Goal: Task Accomplishment & Management: Complete application form

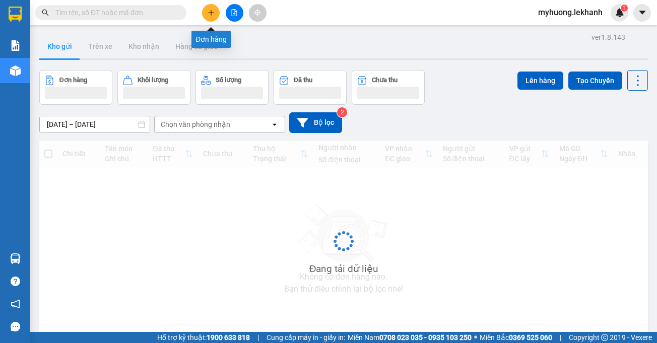
click at [215, 18] on button at bounding box center [211, 13] width 18 height 18
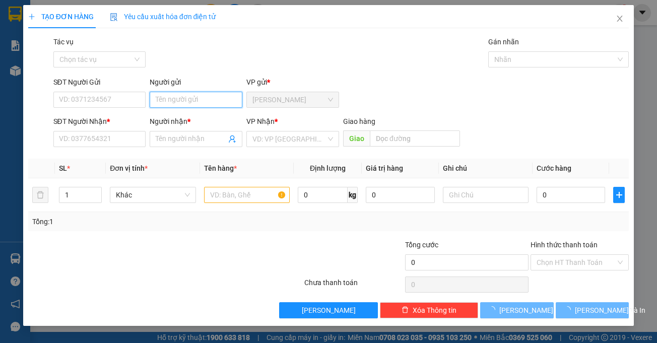
click at [223, 102] on input "Người gửi" at bounding box center [196, 100] width 93 height 16
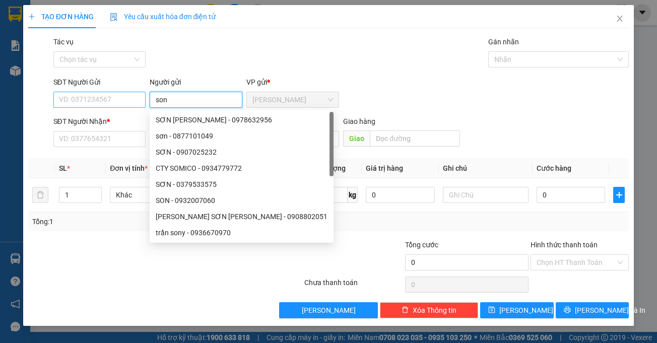
type input "son"
click at [94, 102] on input "SĐT Người Gửi" at bounding box center [99, 100] width 93 height 16
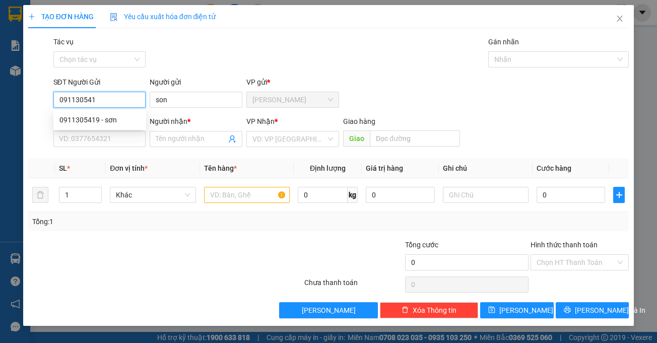
type input "0911305419"
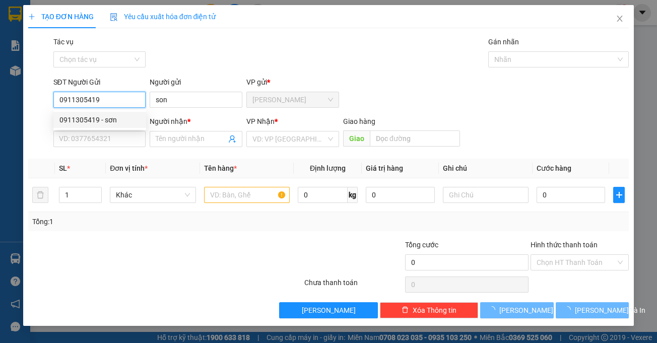
click at [93, 119] on div "0911305419 - sơn" at bounding box center [99, 119] width 81 height 11
type input "sơn"
type input "0908357035"
type input "a hưởng"
type input "30.000"
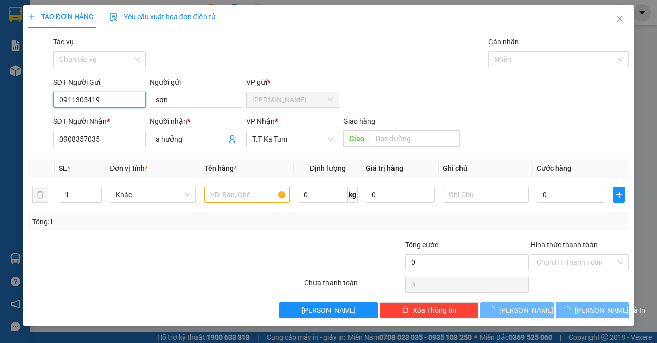
type input "30.000"
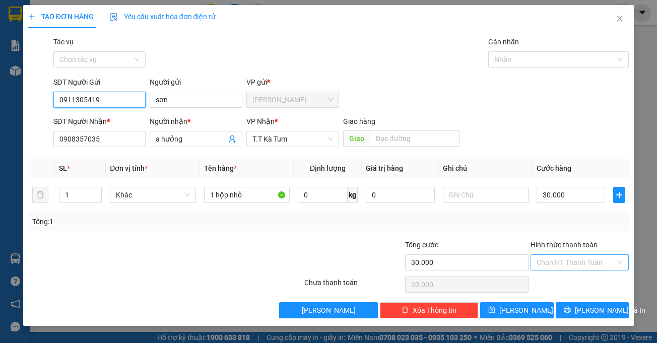
type input "0911305419"
click at [583, 263] on input "Hình thức thanh toán" at bounding box center [576, 262] width 79 height 15
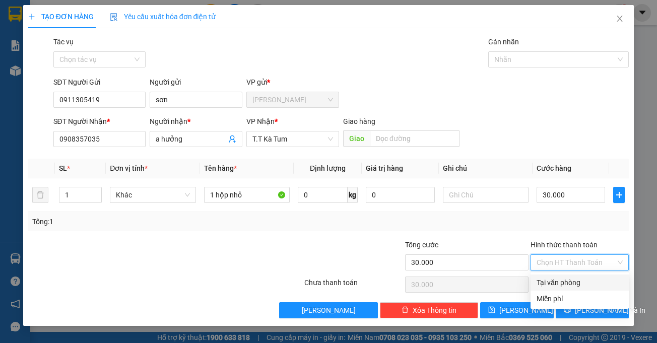
click at [576, 282] on div "Tại văn phòng" at bounding box center [580, 282] width 86 height 11
type input "0"
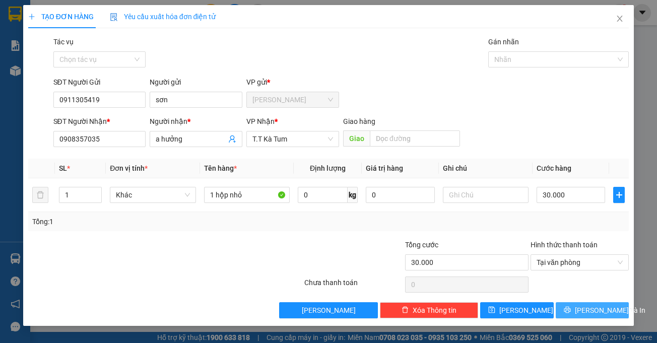
click at [589, 308] on span "Lưu và In" at bounding box center [610, 310] width 71 height 11
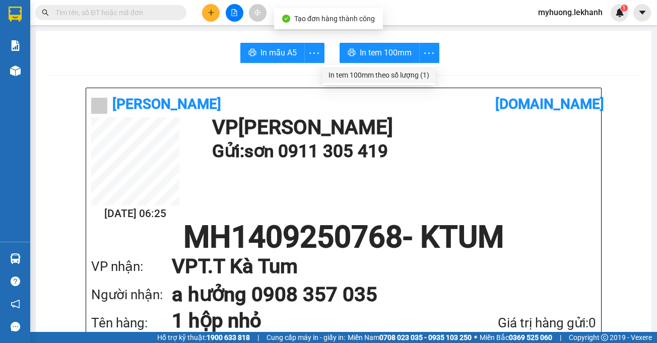
click at [424, 77] on div "In tem 100mm theo số lượng (1)" at bounding box center [379, 75] width 101 height 11
